Goal: Use online tool/utility: Utilize a website feature to perform a specific function

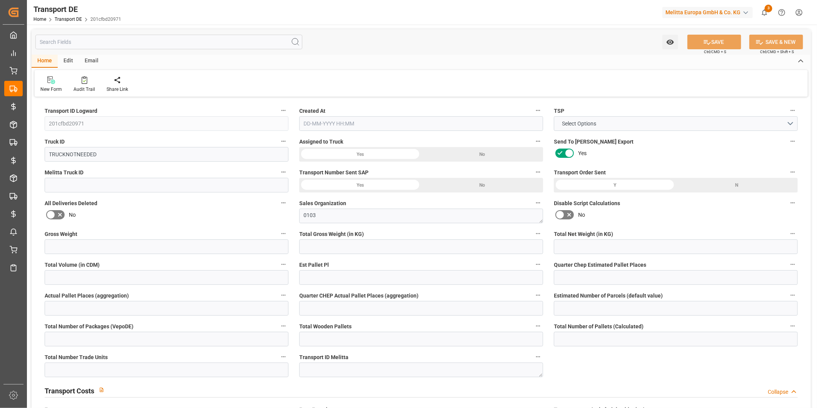
type input "0"
type input "5137.744"
type input "4348.112"
type input "0"
type input "1"
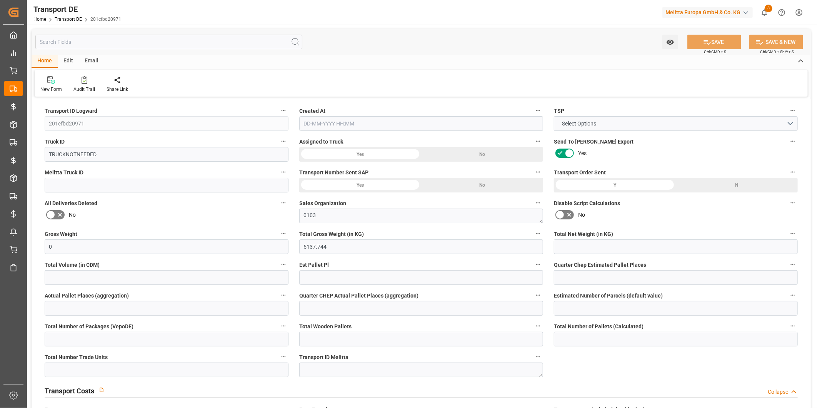
type input "0"
type input "20"
type input "0"
type input "1"
type input "0"
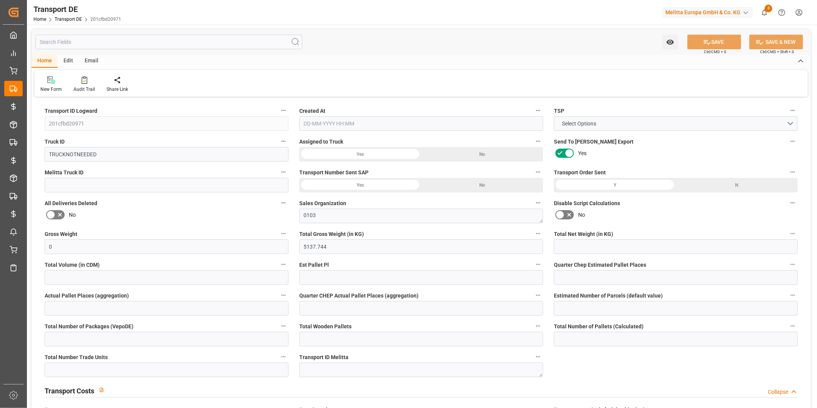
type input "0"
type input "28"
type input "386"
type input "0"
type input "836.24"
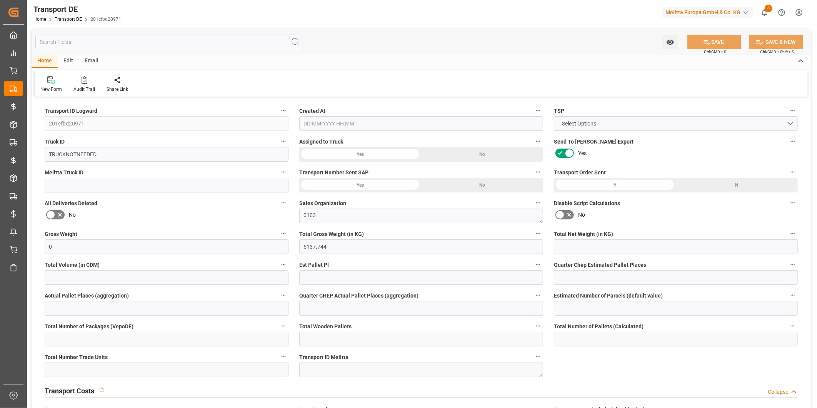
type input "836.24"
type input "828.8811"
type input "34"
type input "0"
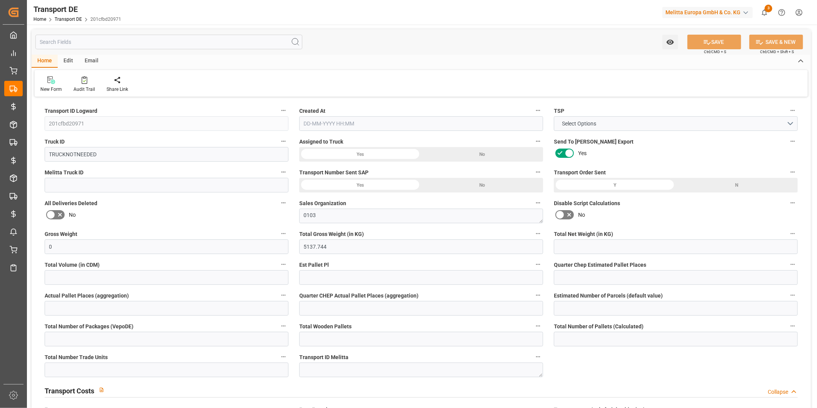
type input "0"
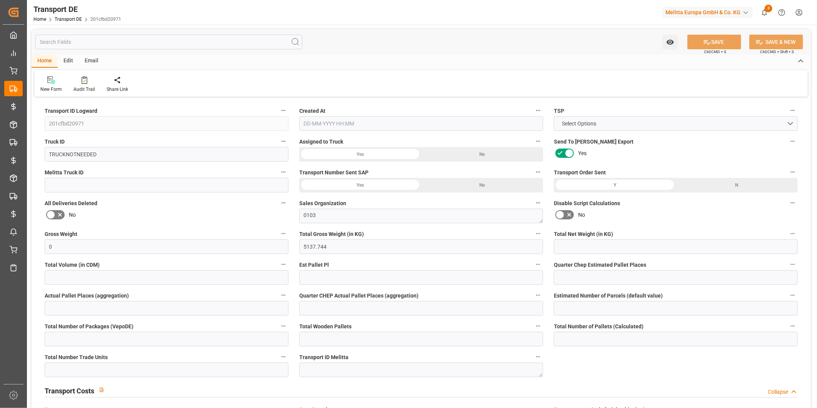
type input "0"
type input "-7.3589"
type input "0"
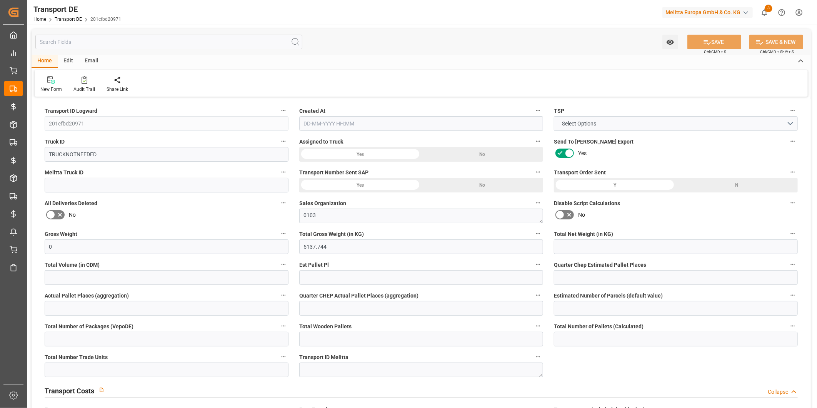
type input "0"
type input "5137.744"
type input "10767.6795"
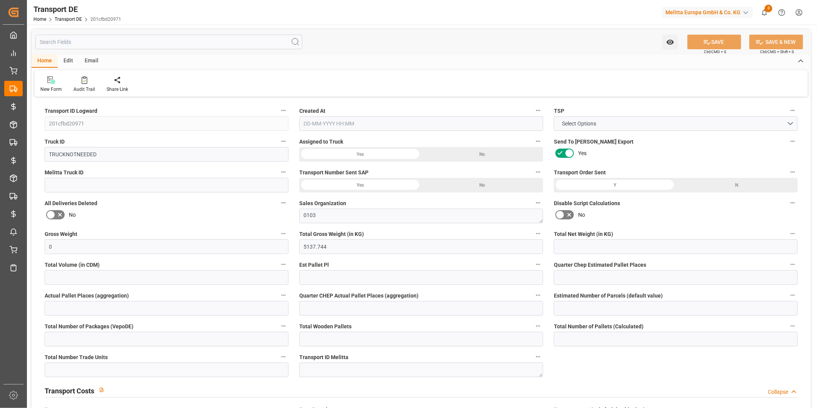
type input "21"
type input "80"
type input "0"
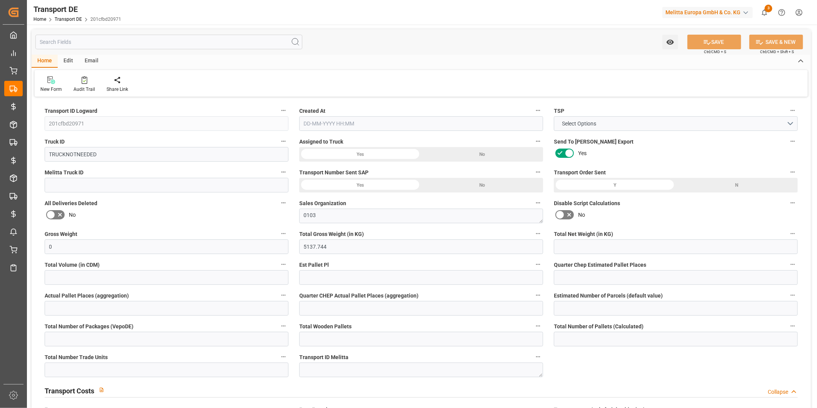
type input "0"
type input "1"
type input "0"
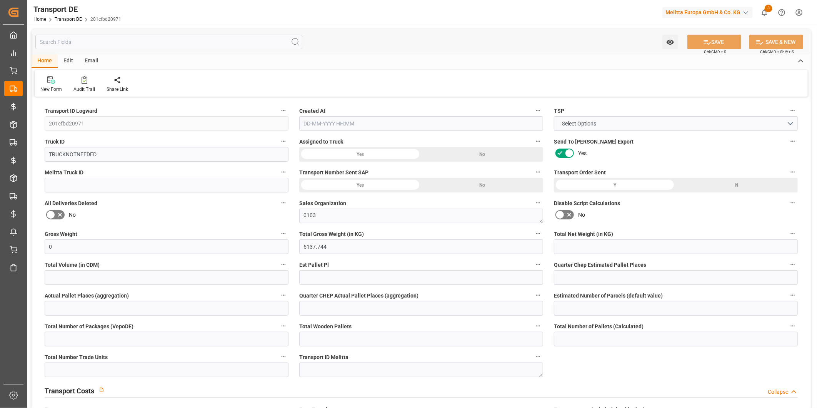
type input "0"
type input "3076"
type input "828.8811"
type input "[DATE] 09:51"
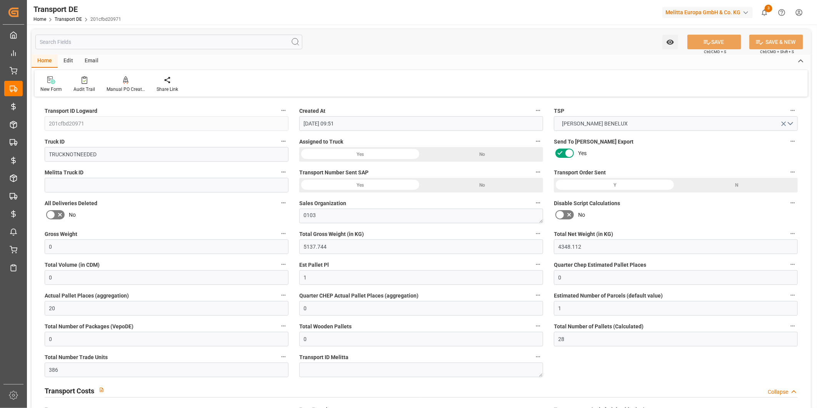
type input "[DATE]"
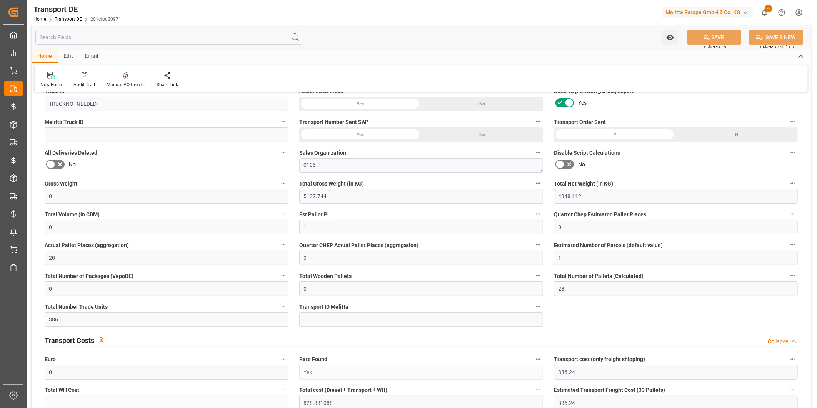
scroll to position [128, 0]
